Goal: Task Accomplishment & Management: Manage account settings

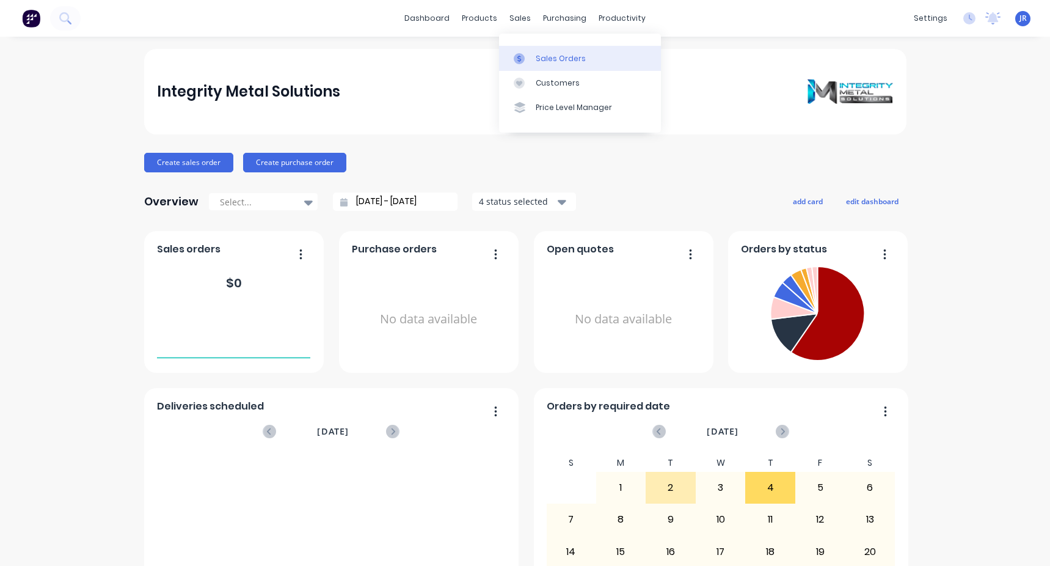
click at [538, 48] on link "Sales Orders" at bounding box center [580, 58] width 162 height 24
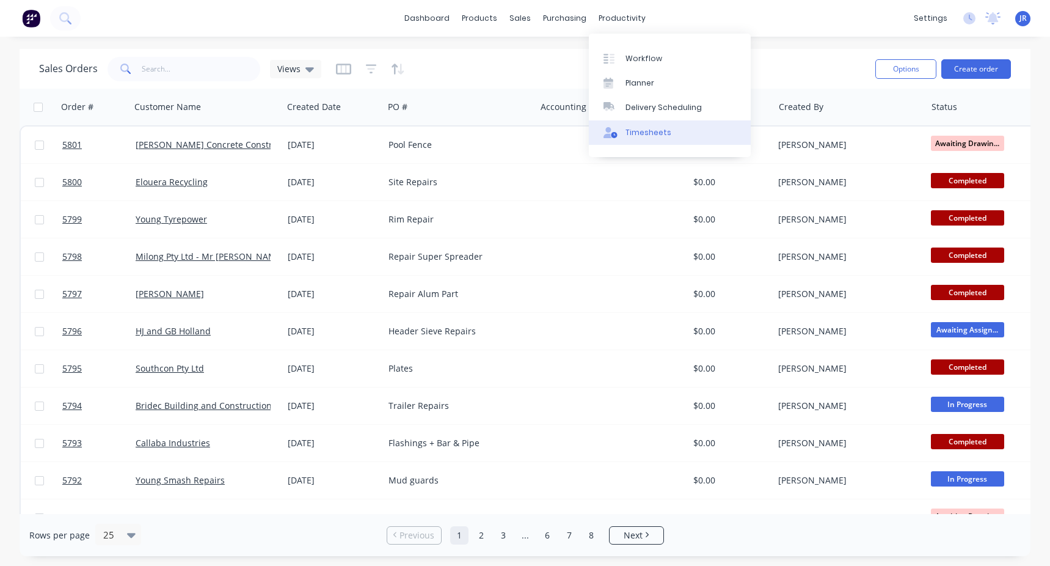
click at [632, 141] on link "Timesheets" at bounding box center [670, 132] width 162 height 24
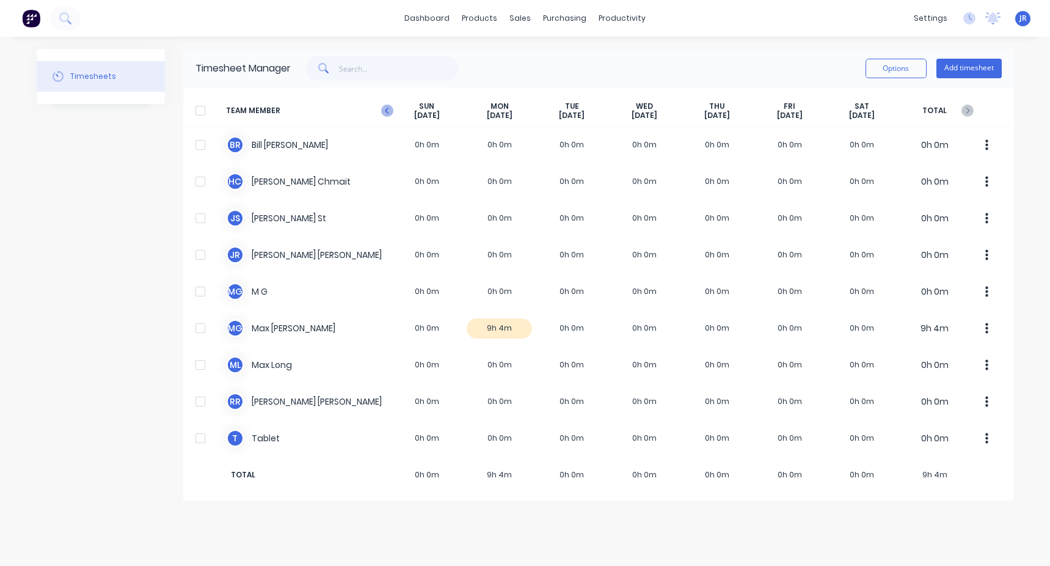
click at [391, 110] on icon "button" at bounding box center [387, 110] width 12 height 12
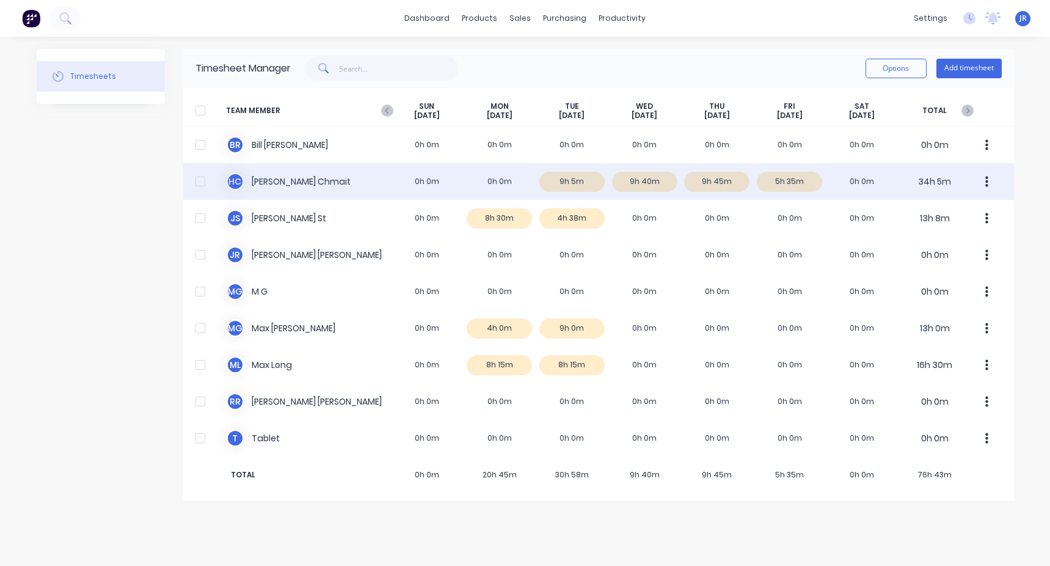
click at [792, 181] on div "[PERSON_NAME] 0h 0m 0h 0m 9h 5m 9h 40m 9h 45m 5h 35m 0h 0m 34h 5m" at bounding box center [598, 181] width 831 height 37
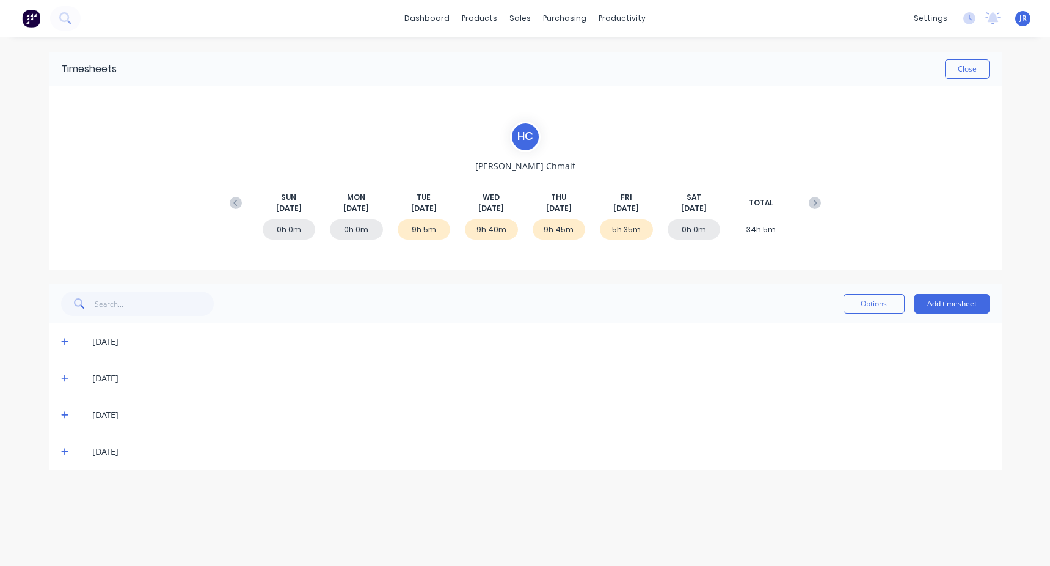
click at [65, 453] on icon at bounding box center [65, 451] width 8 height 9
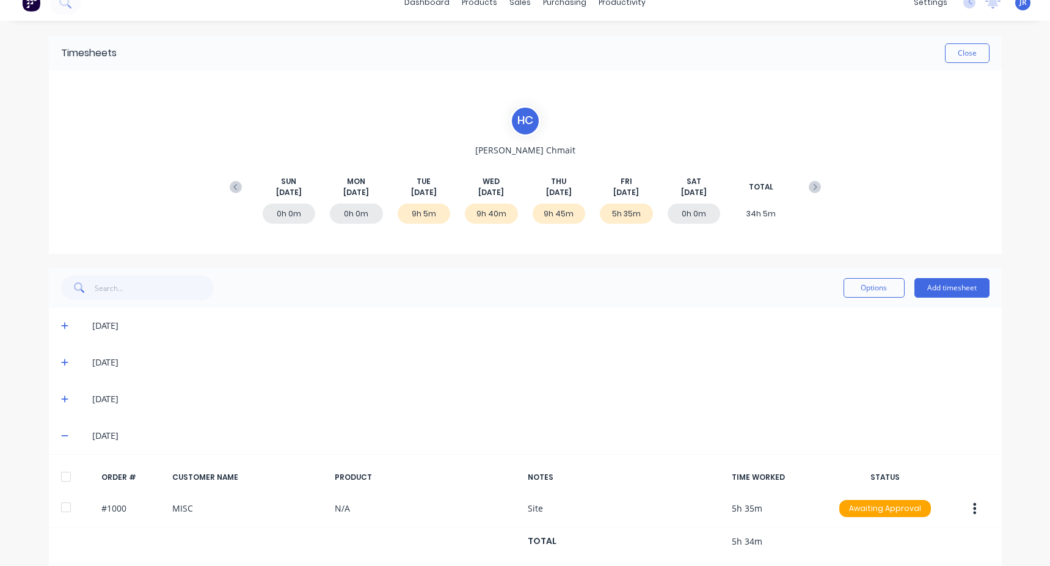
scroll to position [31, 0]
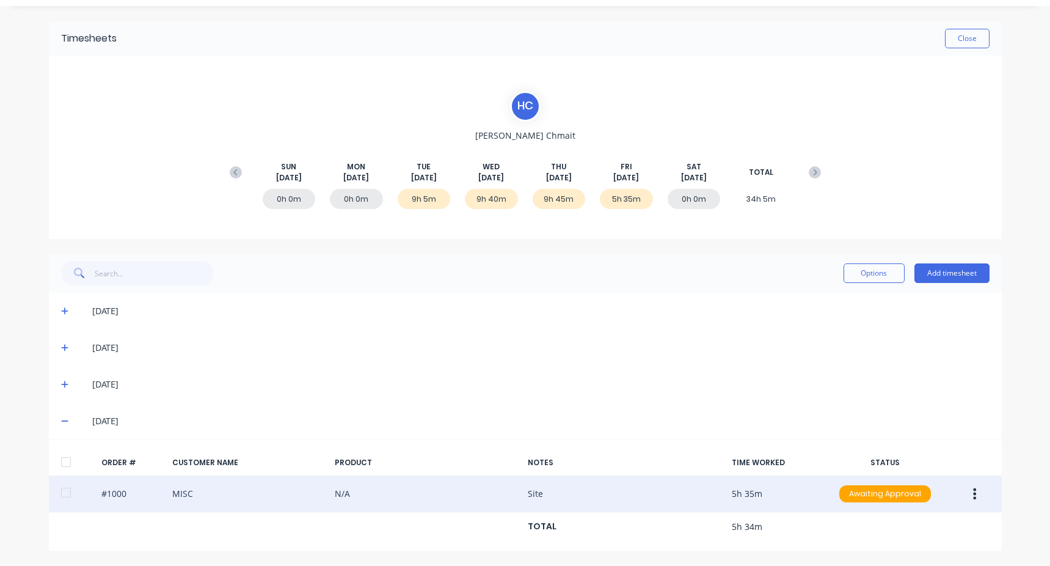
click at [688, 500] on div "#1000 MISC N/A Site 5h 35m Awaiting Approval" at bounding box center [525, 493] width 953 height 37
click at [978, 485] on button "button" at bounding box center [974, 494] width 29 height 22
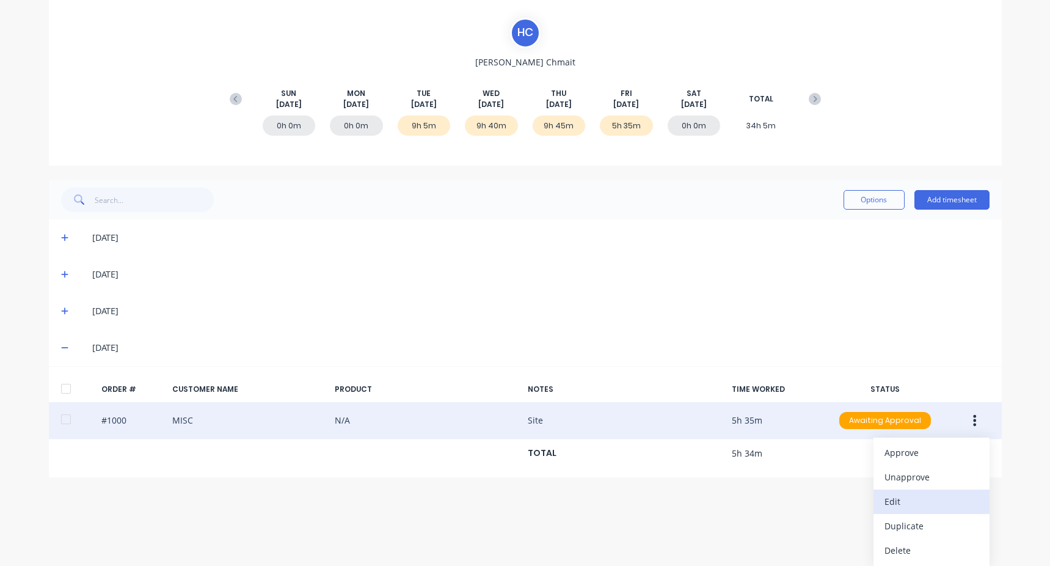
click at [914, 511] on button "Edit" at bounding box center [932, 501] width 116 height 24
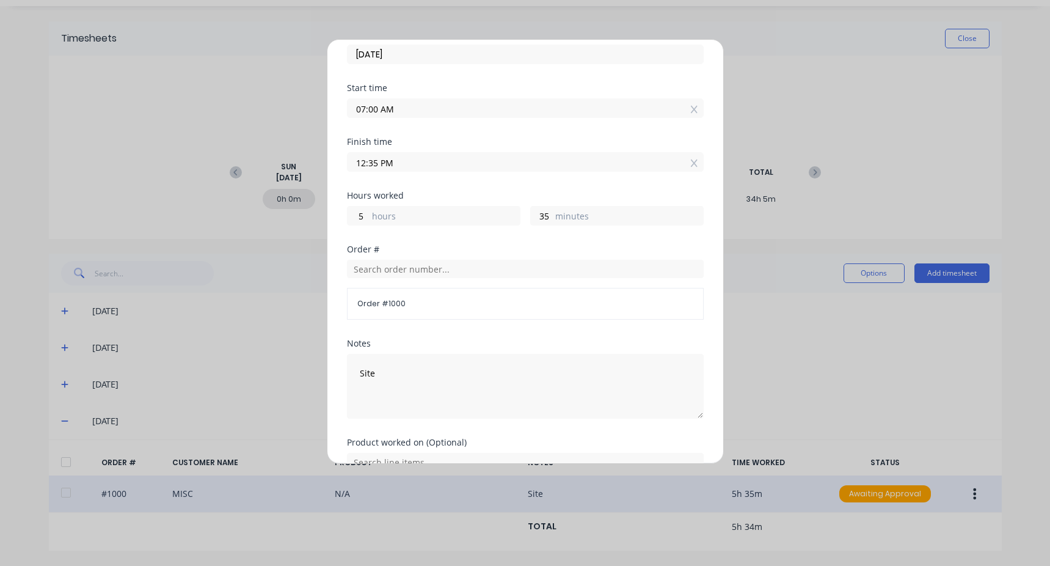
scroll to position [0, 0]
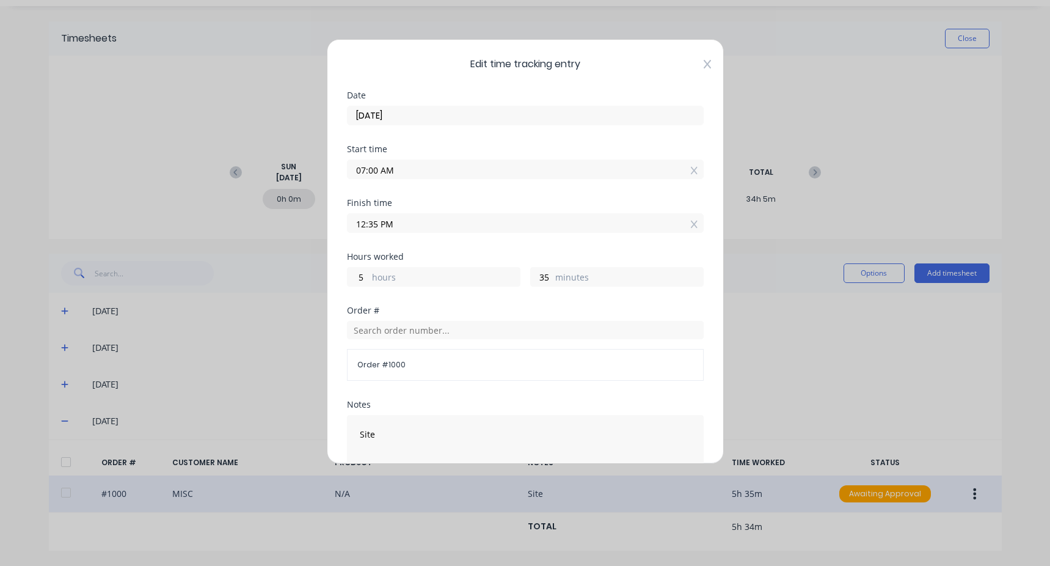
click at [703, 68] on icon at bounding box center [706, 64] width 7 height 9
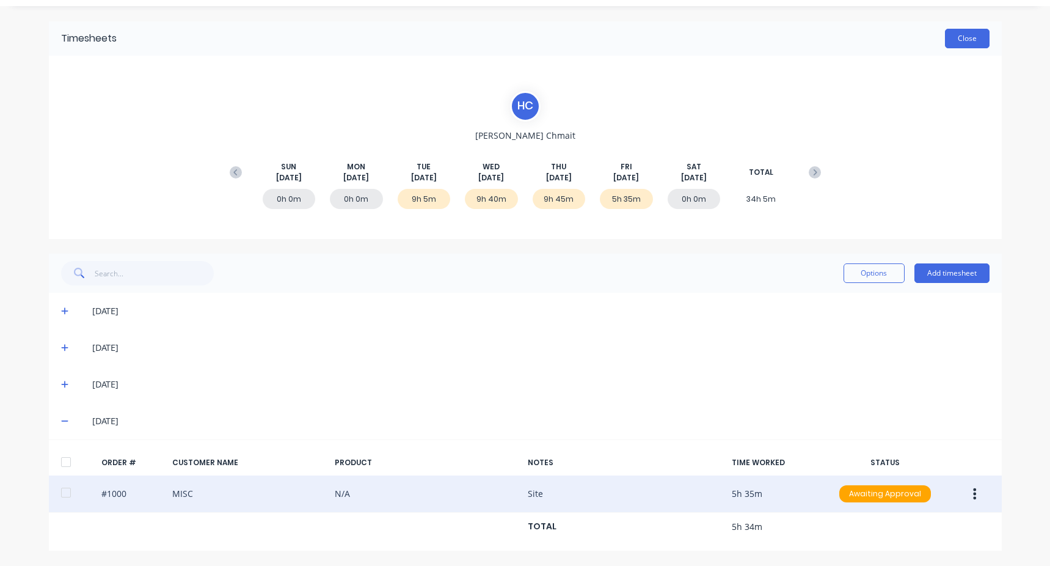
click at [974, 48] on button "Close" at bounding box center [967, 39] width 45 height 20
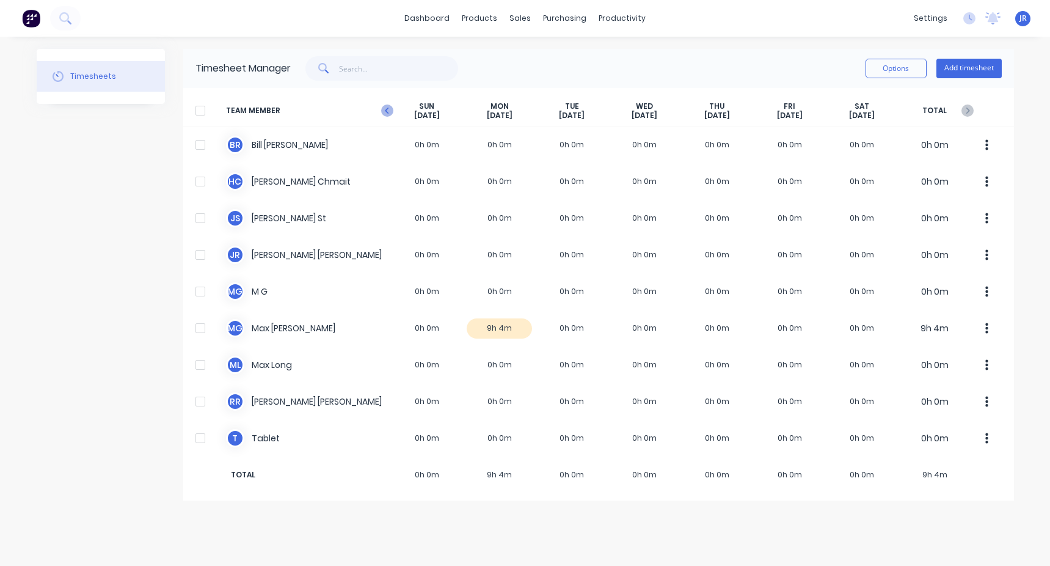
click at [385, 113] on icon "button" at bounding box center [387, 110] width 12 height 12
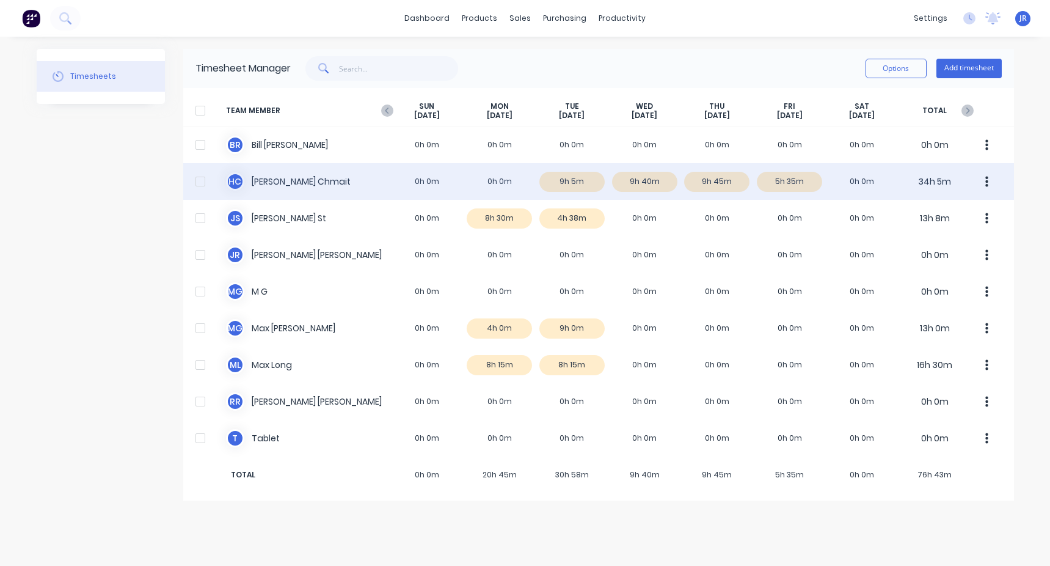
click at [715, 188] on div "[PERSON_NAME] 0h 0m 0h 0m 9h 5m 9h 40m 9h 45m 5h 35m 0h 0m 34h 5m" at bounding box center [598, 181] width 831 height 37
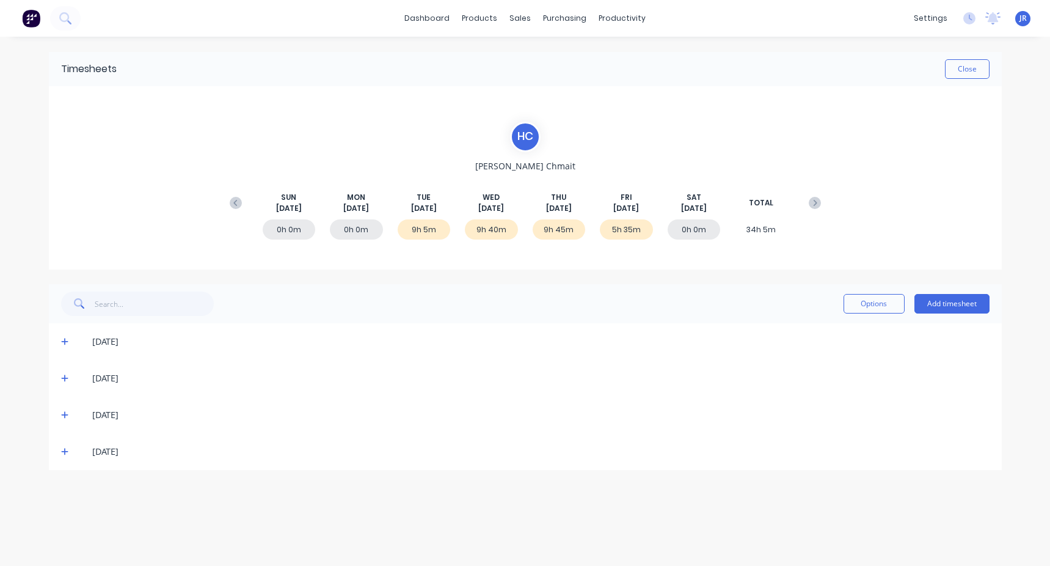
click at [67, 417] on icon at bounding box center [65, 415] width 8 height 9
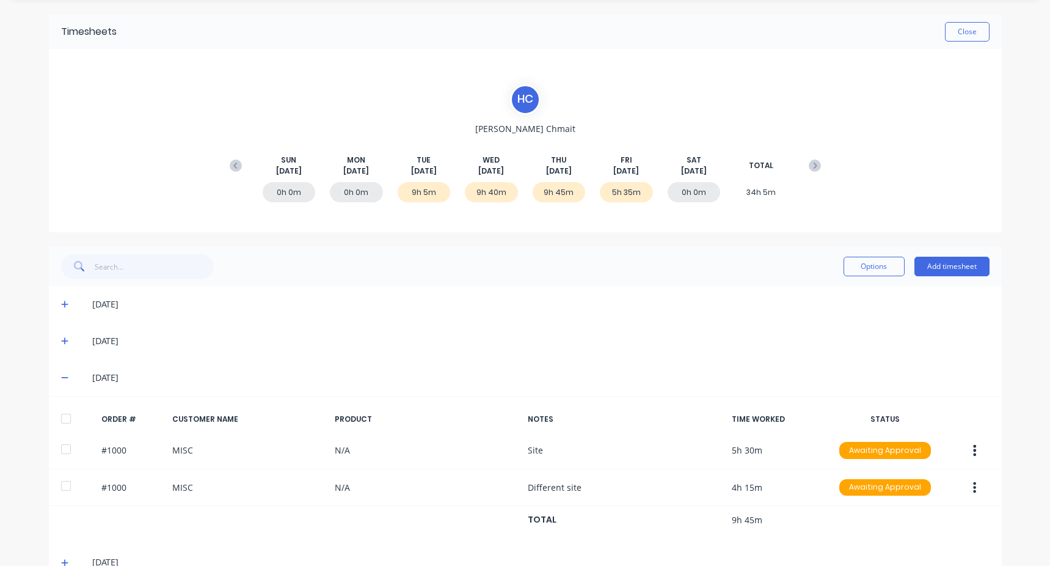
scroll to position [67, 0]
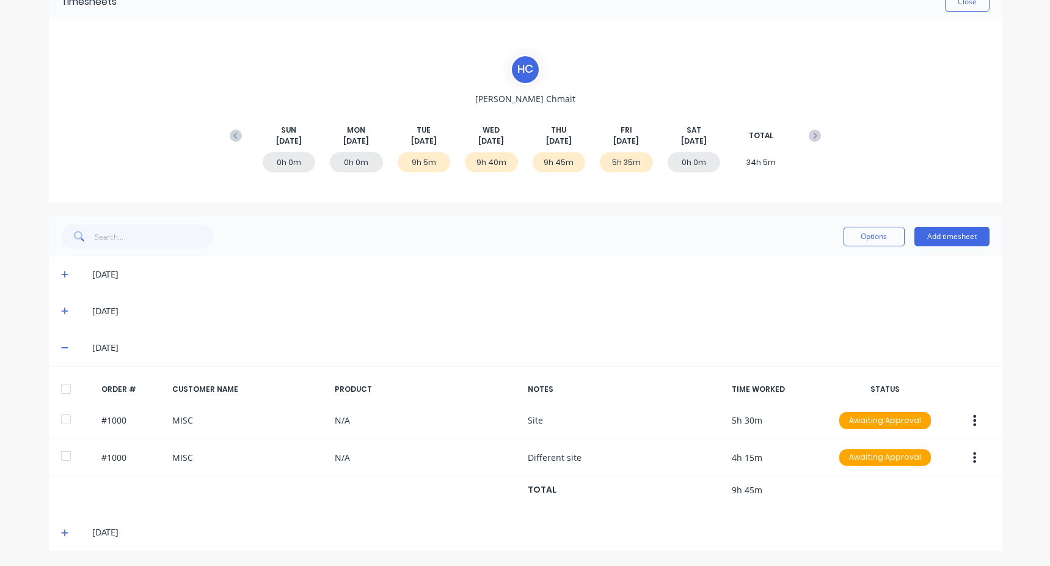
click at [52, 349] on div "[DATE]" at bounding box center [525, 347] width 953 height 37
click at [61, 353] on span at bounding box center [67, 347] width 12 height 12
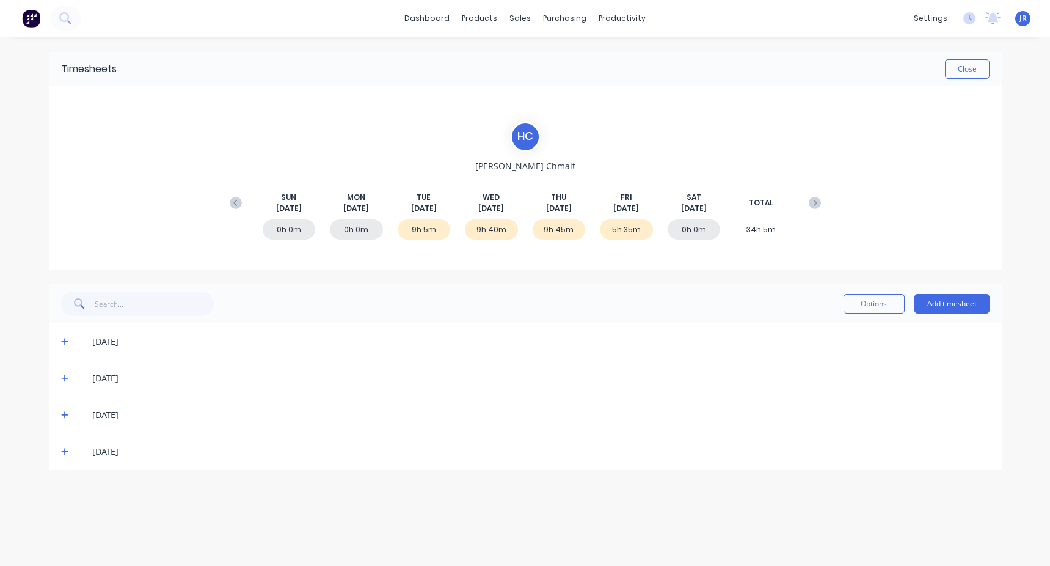
click at [60, 348] on div "[DATE]" at bounding box center [525, 341] width 953 height 37
click at [59, 377] on div "[DATE]" at bounding box center [525, 378] width 953 height 37
click at [64, 377] on icon at bounding box center [65, 378] width 8 height 9
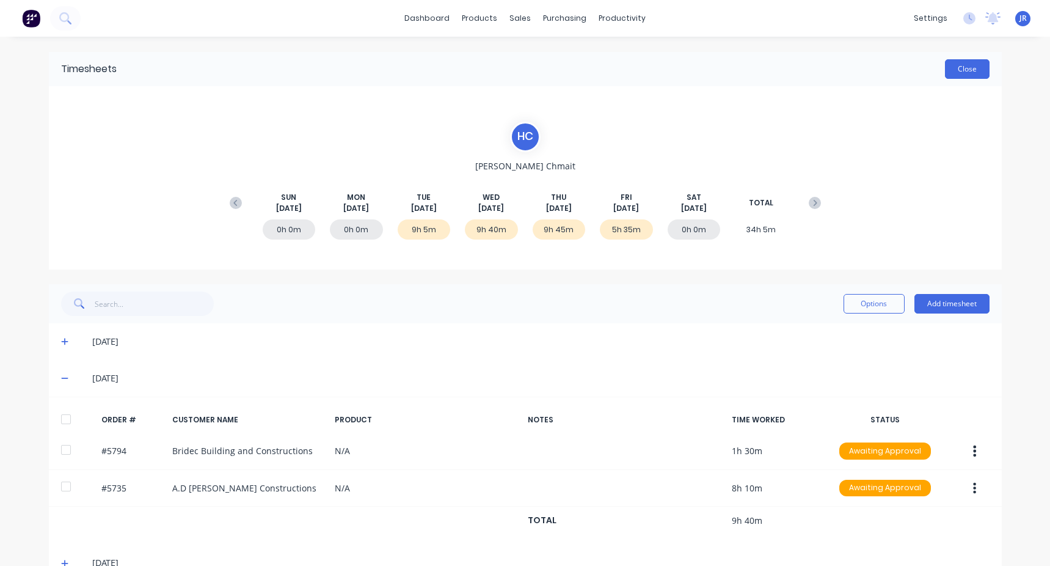
click at [969, 62] on button "Close" at bounding box center [967, 69] width 45 height 20
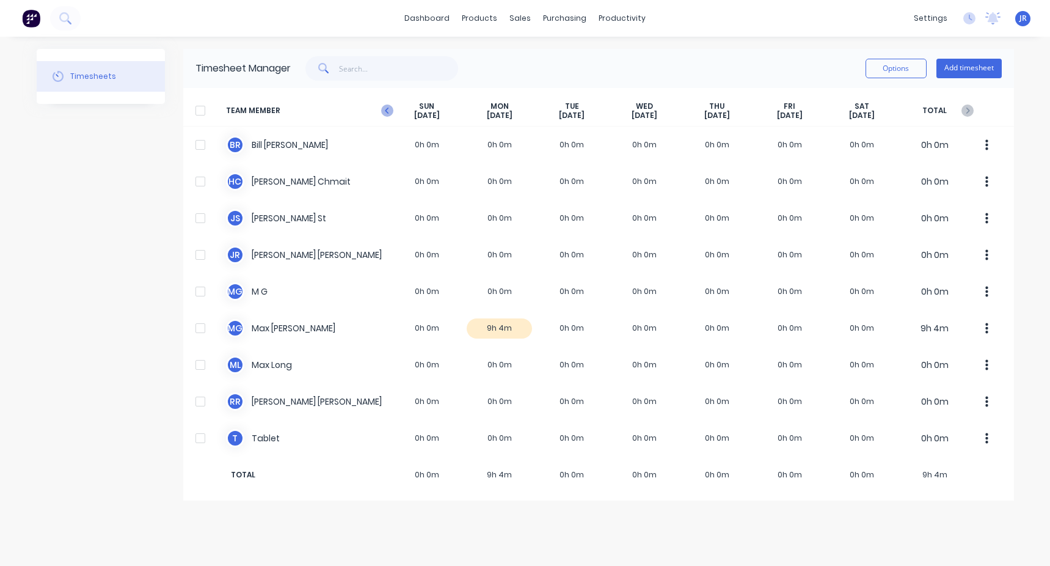
click at [387, 111] on icon "button" at bounding box center [387, 110] width 12 height 12
